Goal: Transaction & Acquisition: Purchase product/service

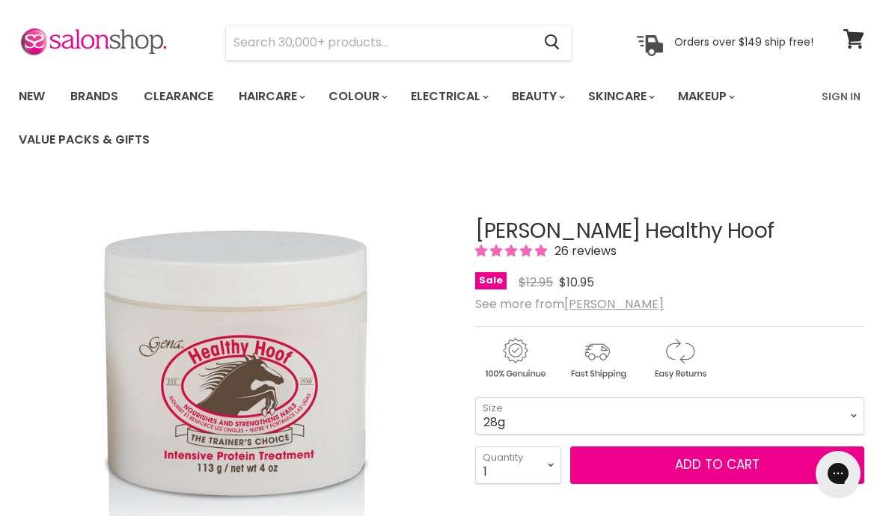
click at [301, 144] on ul "New Brands Clearance Haircare" at bounding box center [409, 118] width 805 height 87
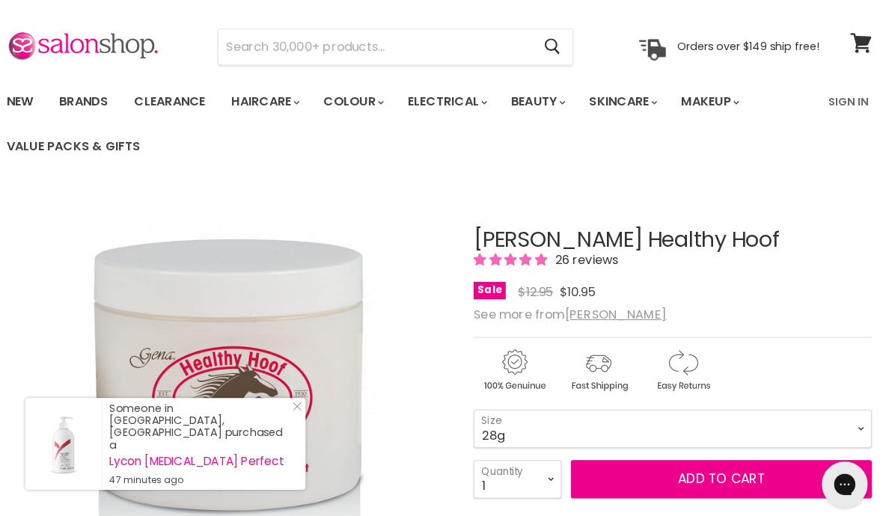
scroll to position [38, 0]
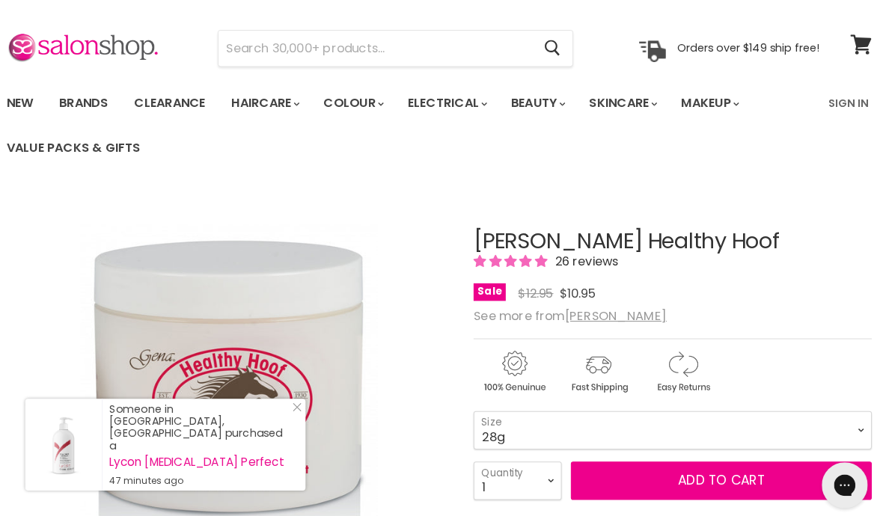
click at [646, 473] on button "Add to cart" at bounding box center [717, 468] width 294 height 37
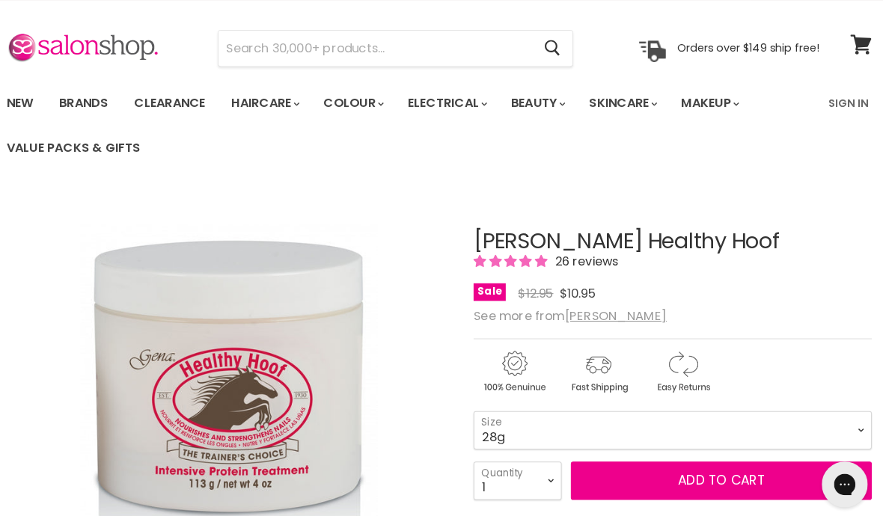
click at [649, 462] on button "Add to cart" at bounding box center [717, 469] width 294 height 37
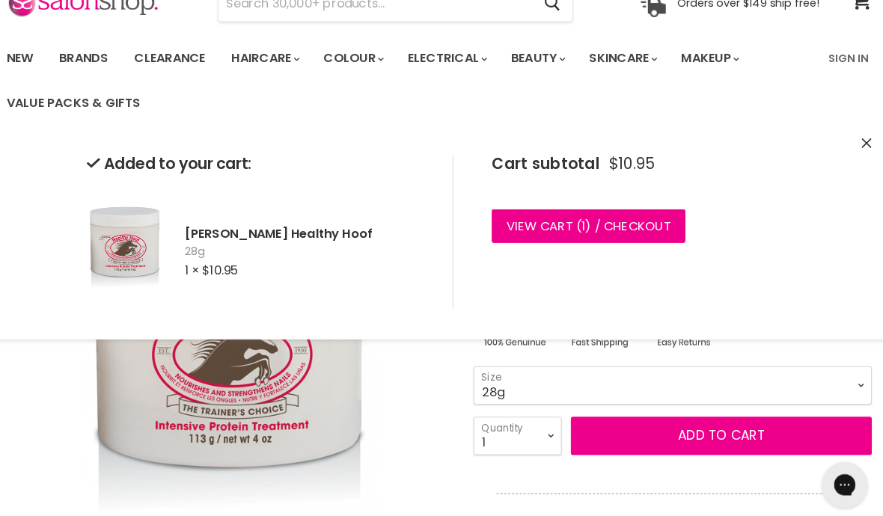
scroll to position [70, 0]
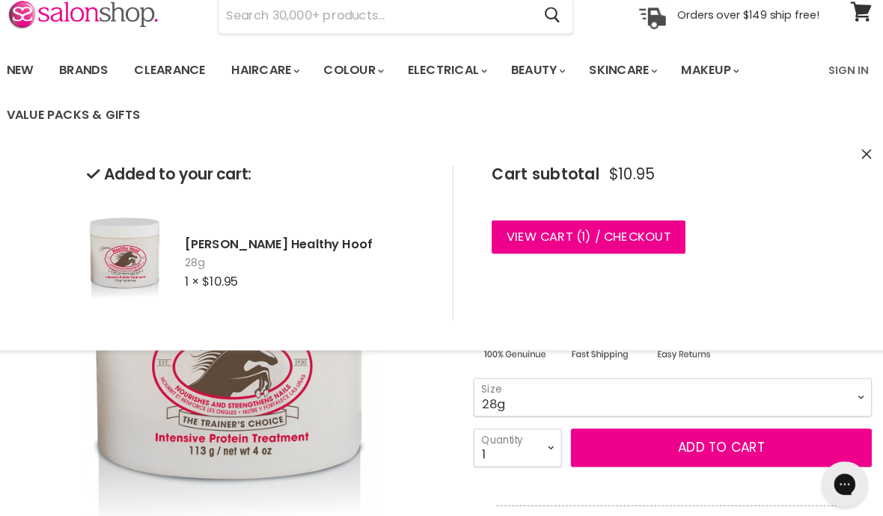
click at [541, 227] on link "View cart ( 1 ) / Checkout" at bounding box center [587, 231] width 189 height 33
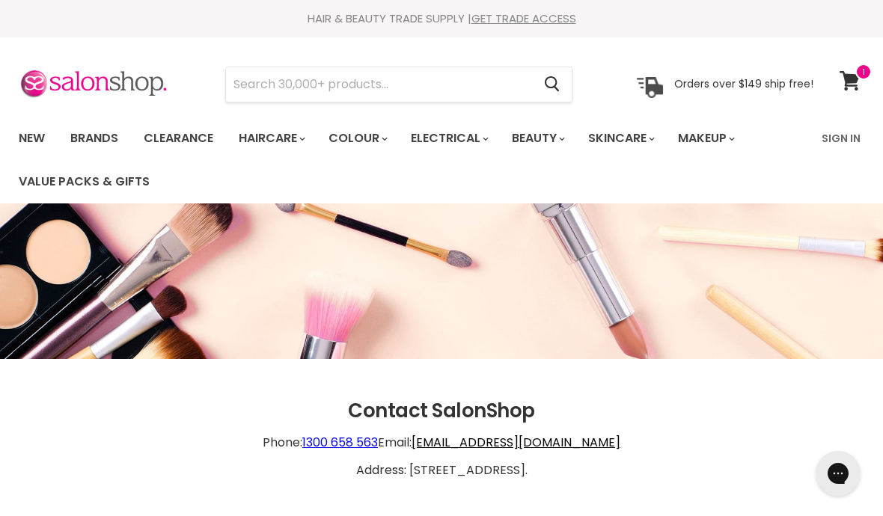
click at [858, 69] on span at bounding box center [863, 72] width 16 height 16
